Goal: Navigation & Orientation: Find specific page/section

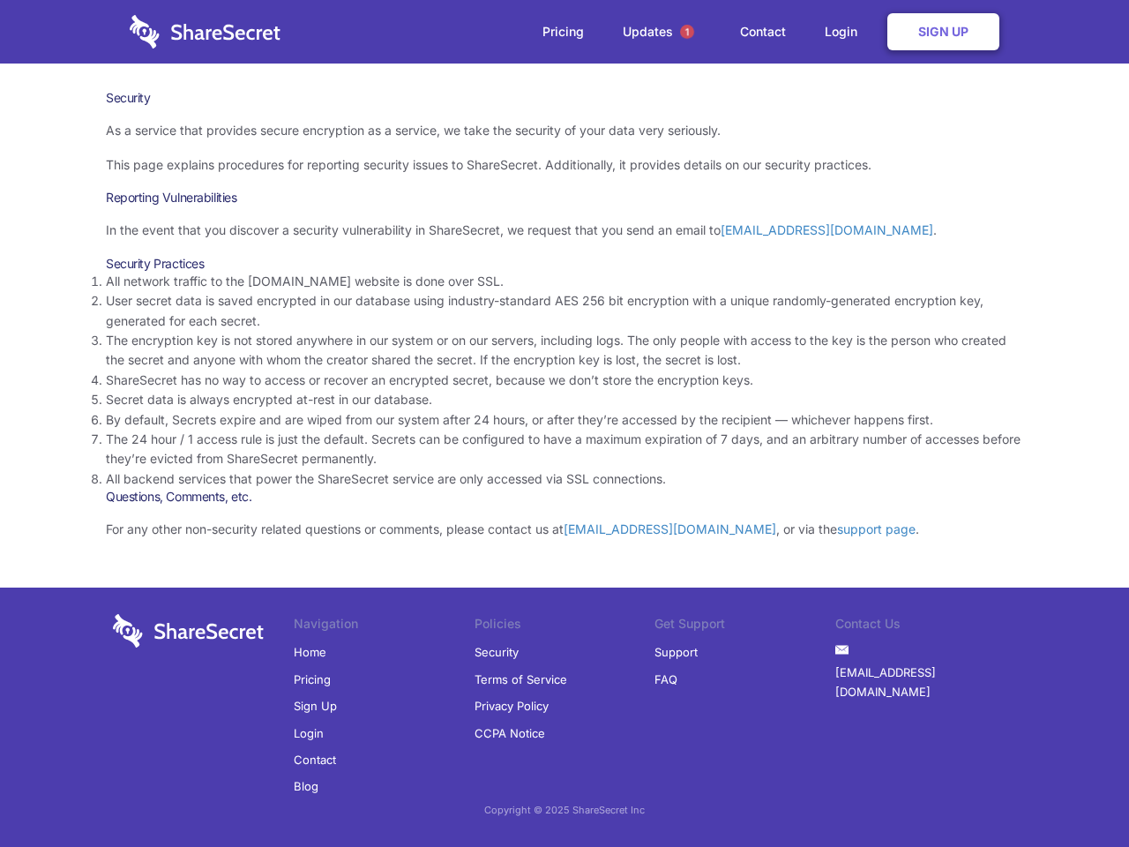
click at [564, 423] on li "By default, Secrets expire and are wiped from our system after 24 hours, or aft…" at bounding box center [564, 419] width 917 height 19
click at [687, 32] on span "1" at bounding box center [687, 32] width 14 height 14
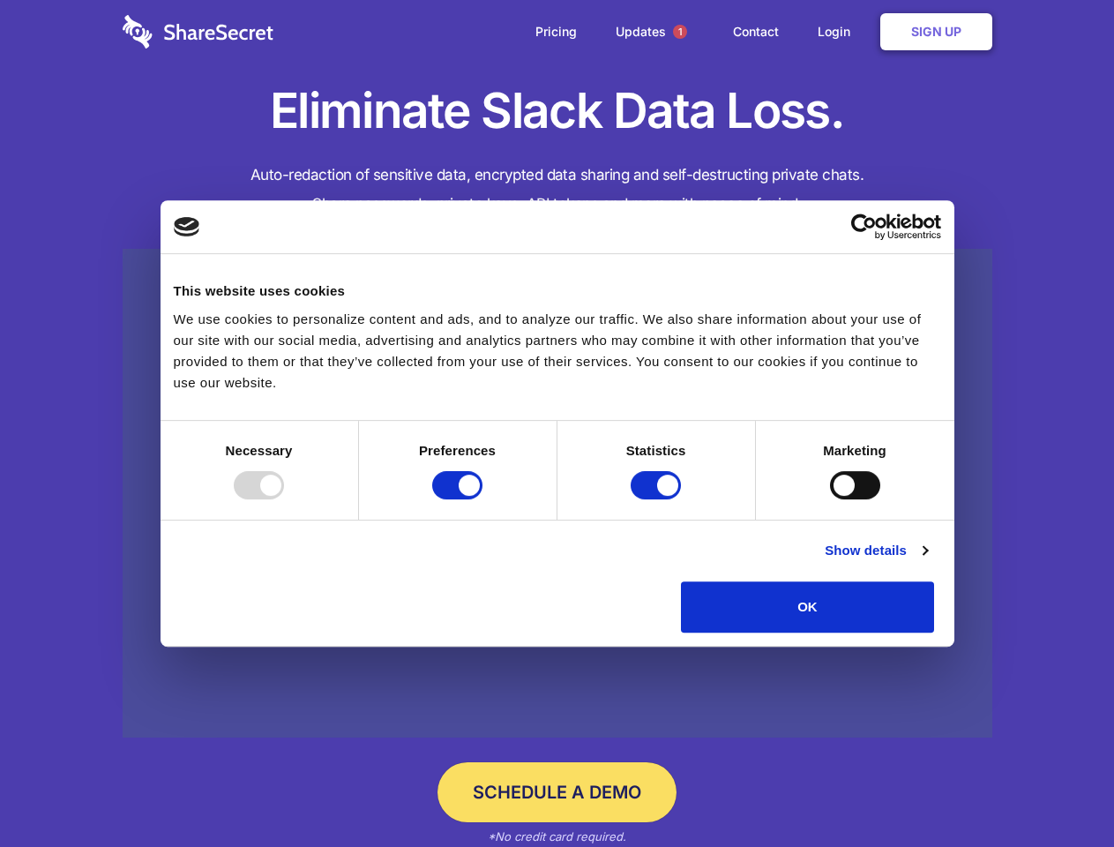
click at [284, 499] on div at bounding box center [259, 485] width 50 height 28
click at [482, 499] on input "Preferences" at bounding box center [457, 485] width 50 height 28
checkbox input "false"
click at [658, 499] on input "Statistics" at bounding box center [656, 485] width 50 height 28
checkbox input "false"
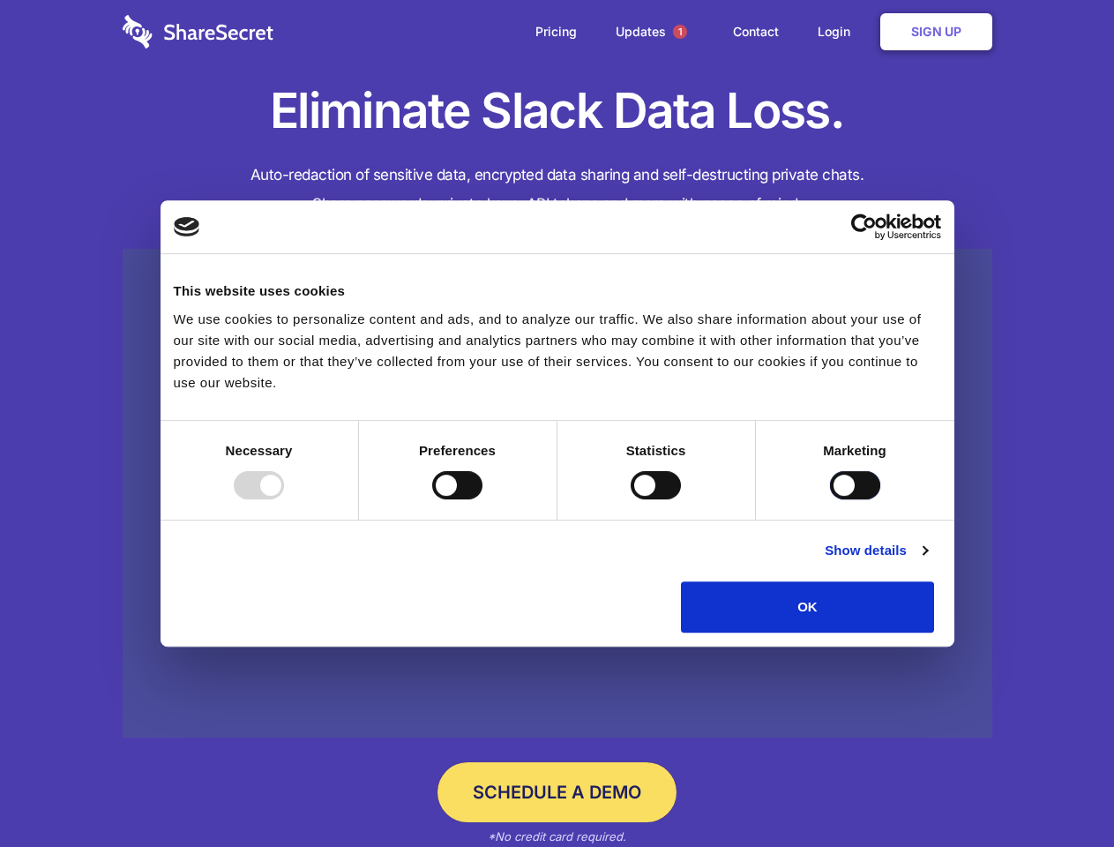
click at [830, 499] on input "Marketing" at bounding box center [855, 485] width 50 height 28
checkbox input "true"
click at [927, 561] on link "Show details" at bounding box center [876, 550] width 102 height 21
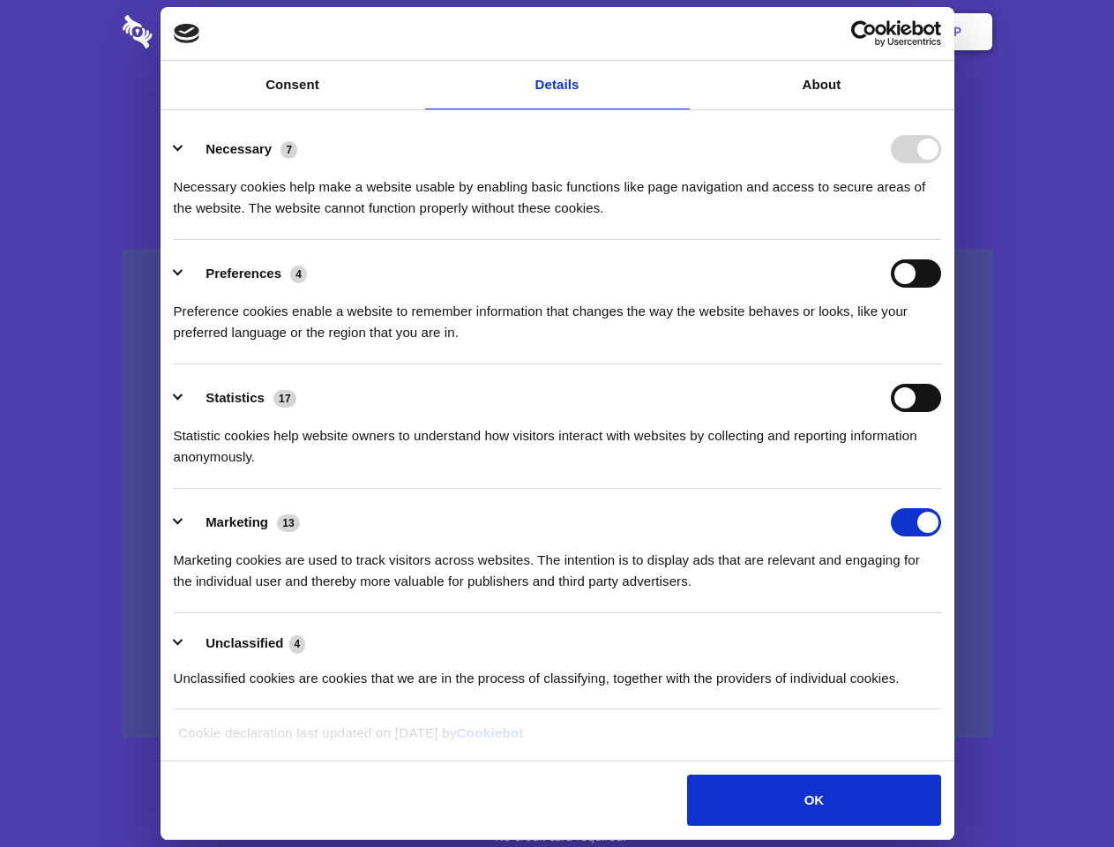
click at [941, 240] on li "Necessary 7 Necessary cookies help make a website usable by enabling basic func…" at bounding box center [557, 178] width 767 height 124
click at [679, 32] on span "1" at bounding box center [680, 32] width 14 height 14
